Goal: Task Accomplishment & Management: Use online tool/utility

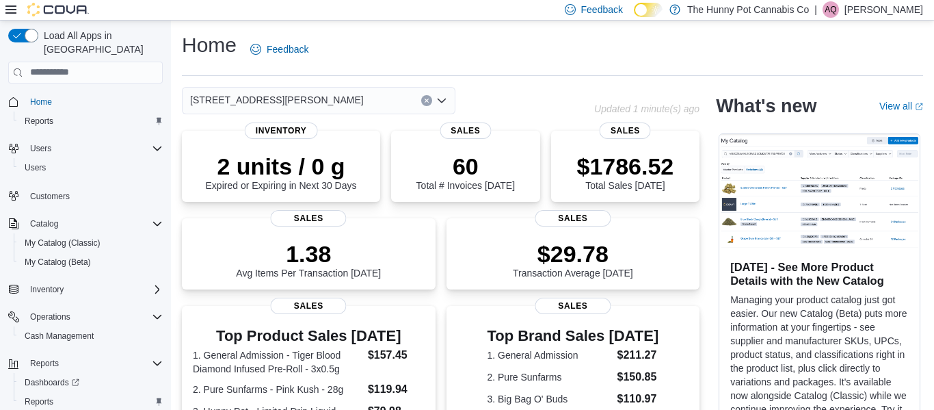
scroll to position [358, 0]
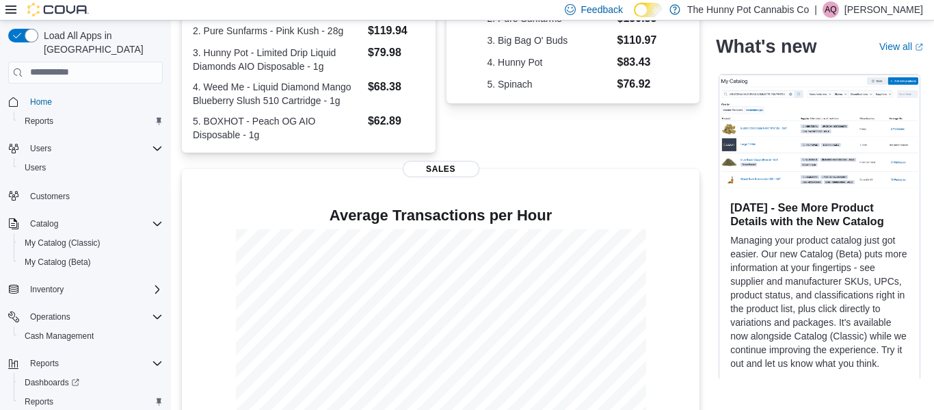
click at [538, 150] on div "Top Brand Sales [DATE] 1. General Admission $211.27 2. Pure Sunfarms $150.85 3.…" at bounding box center [574, 49] width 254 height 205
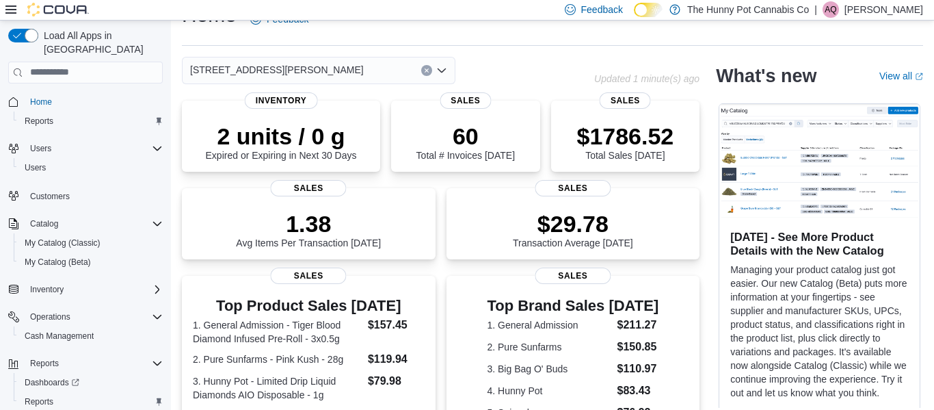
scroll to position [0, 0]
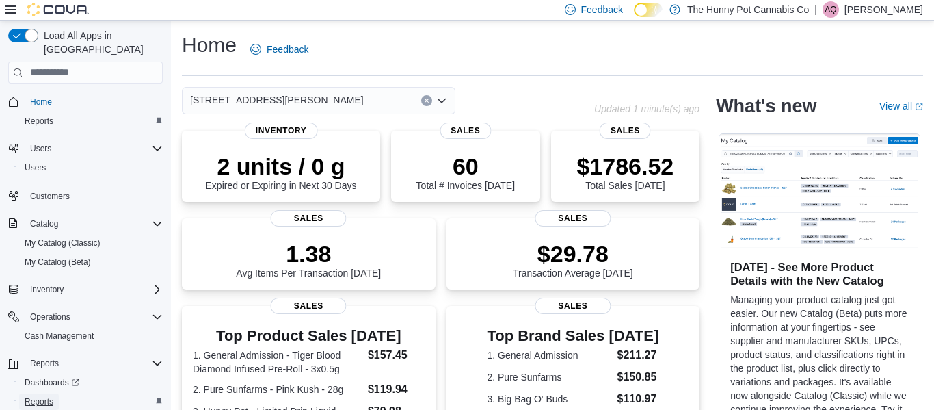
click at [39, 396] on span "Reports" at bounding box center [39, 401] width 29 height 11
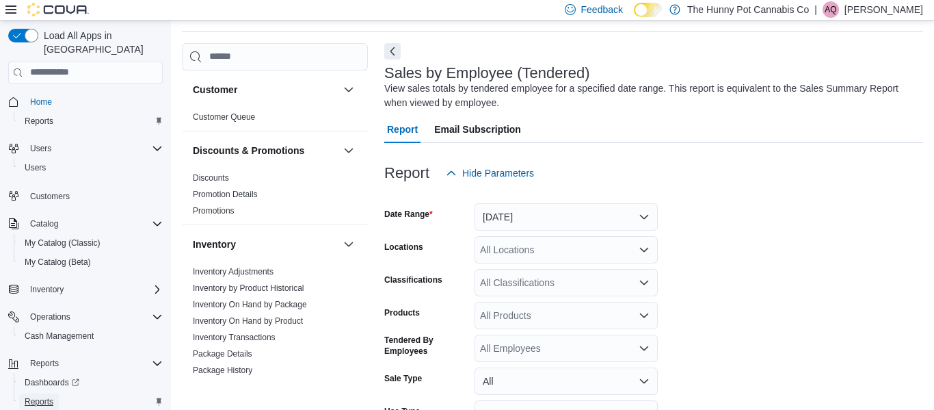
scroll to position [46, 0]
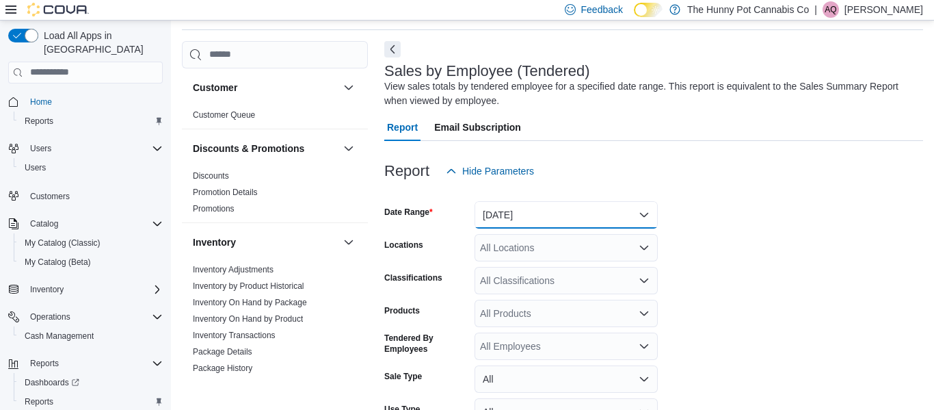
click at [505, 219] on button "[DATE]" at bounding box center [566, 214] width 183 height 27
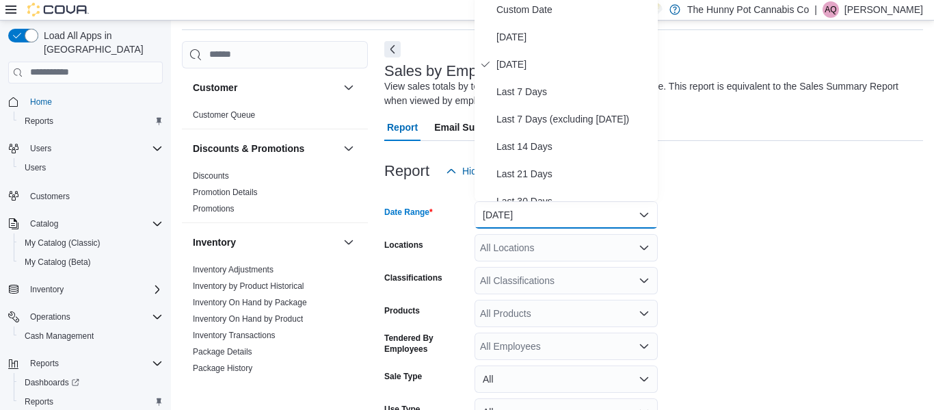
scroll to position [42, 0]
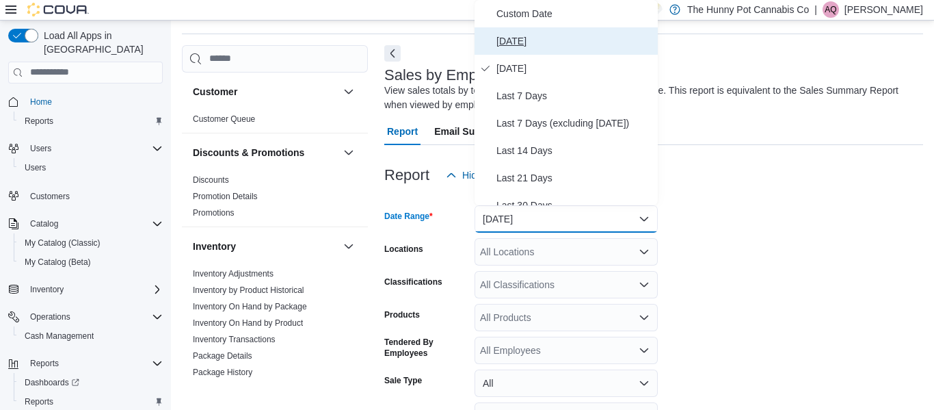
click at [511, 38] on span "[DATE]" at bounding box center [575, 41] width 156 height 16
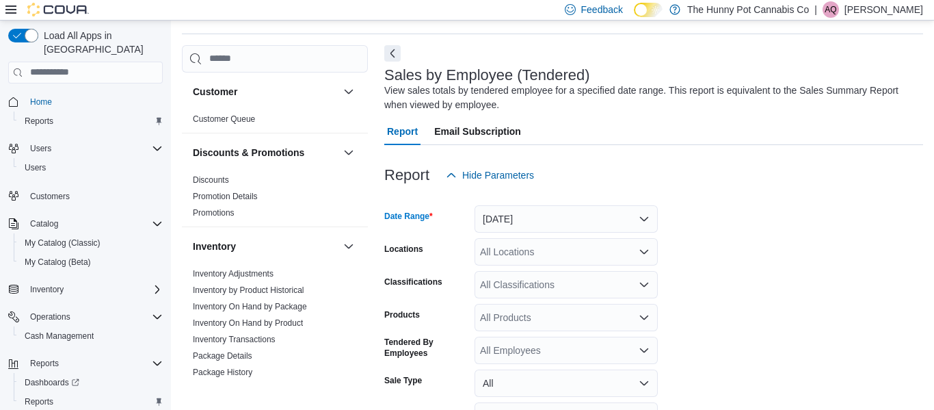
click at [542, 247] on div "All Locations" at bounding box center [566, 251] width 183 height 27
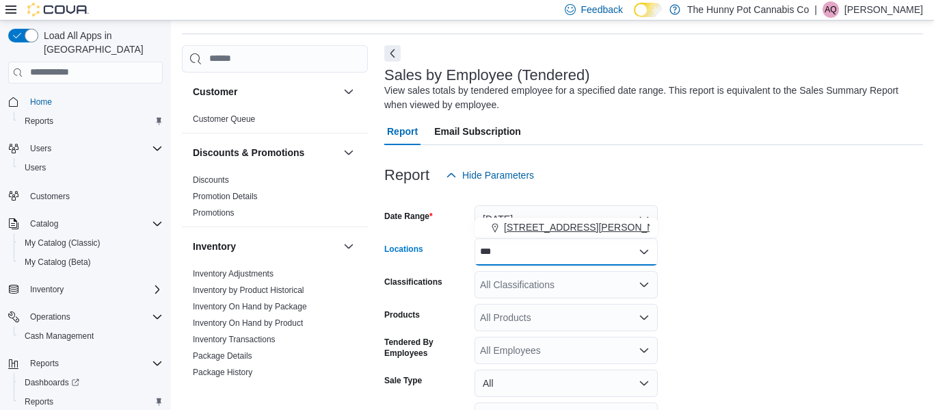
type input "***"
click at [547, 219] on button "[STREET_ADDRESS][PERSON_NAME]" at bounding box center [566, 227] width 183 height 20
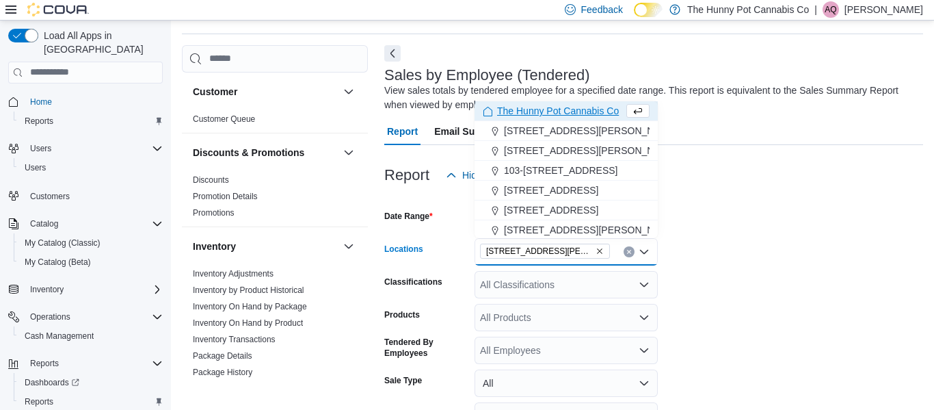
click at [735, 224] on form "Date Range [DATE] Locations [STREET_ADDRESS][GEOGRAPHIC_DATA][PERSON_NAME]. Sel…" at bounding box center [653, 345] width 539 height 312
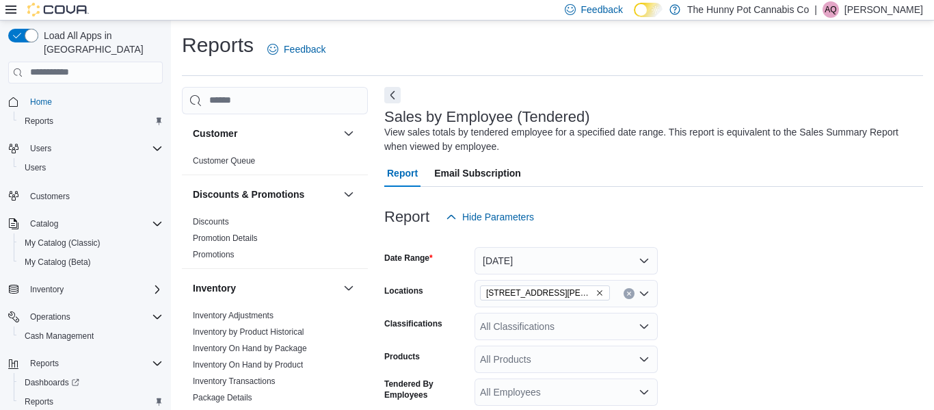
scroll to position [160, 0]
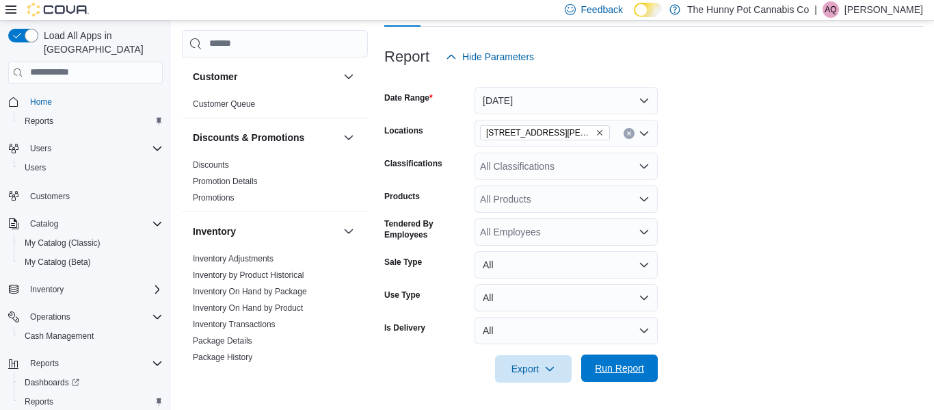
click at [614, 371] on span "Run Report" at bounding box center [619, 368] width 49 height 14
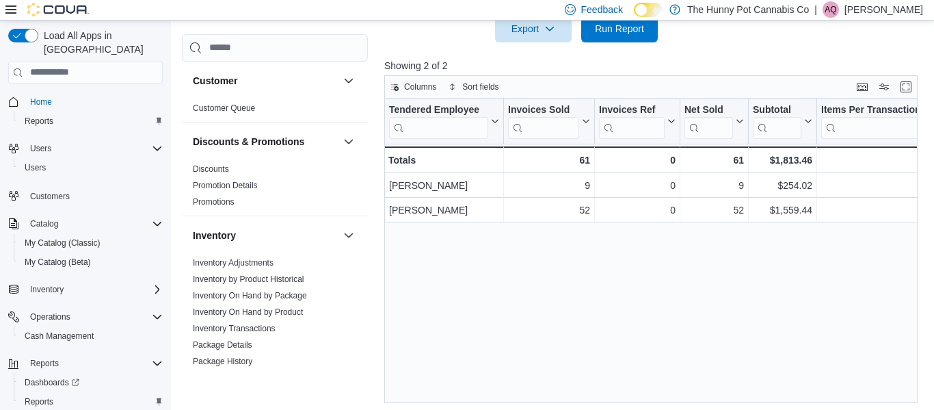
scroll to position [504, 0]
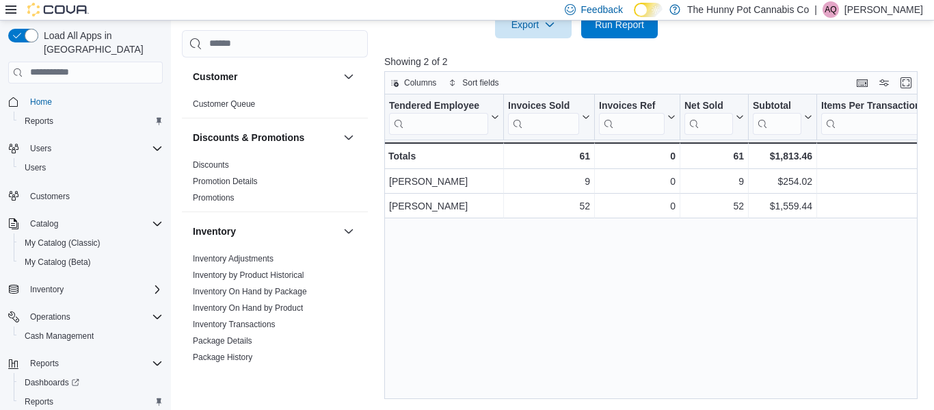
click at [474, 292] on div "Tendered Employee Click to view column header actions Invoices Sold Click to vi…" at bounding box center [650, 246] width 533 height 304
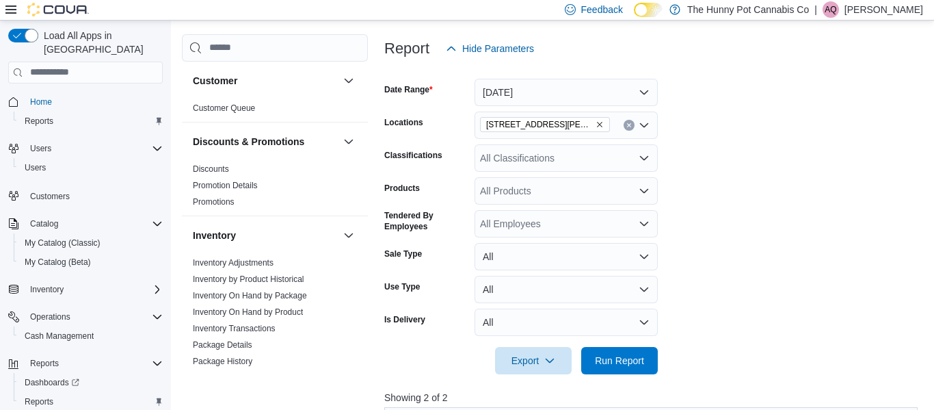
scroll to position [173, 0]
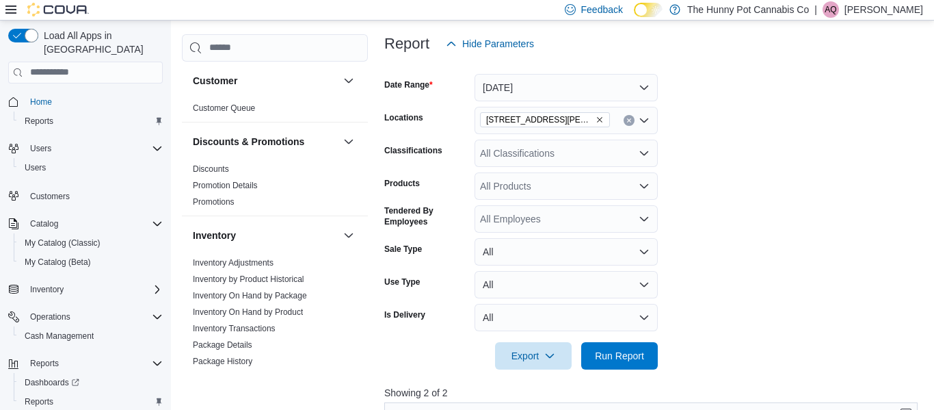
click at [746, 243] on form "Date Range [DATE] Locations [STREET_ADDRESS][PERSON_NAME] Classifications All C…" at bounding box center [653, 213] width 539 height 312
